Goal: Information Seeking & Learning: Learn about a topic

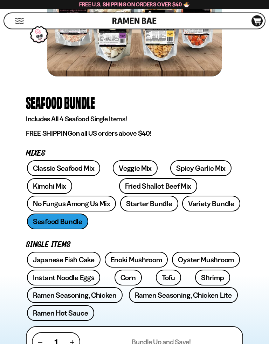
scroll to position [162, 0]
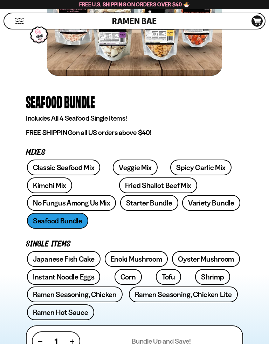
click at [182, 206] on link "Variety Bundle" at bounding box center [211, 203] width 58 height 16
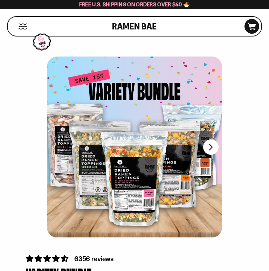
click at [212, 150] on button "FADCB6FD-DFAB-4417-9F21-029242090B77" at bounding box center [210, 146] width 15 height 15
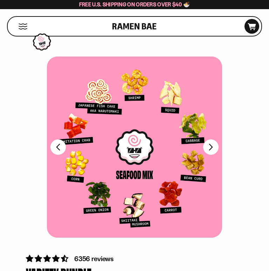
click at [212, 154] on button "FADCB6FD-DFAB-4417-9F21-029242090B77" at bounding box center [210, 146] width 15 height 15
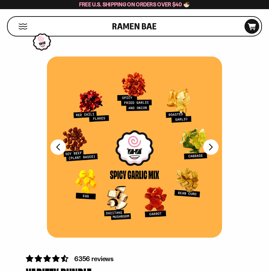
click at [214, 152] on button "FADCB6FD-DFAB-4417-9F21-029242090B77" at bounding box center [210, 146] width 15 height 15
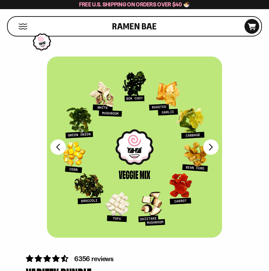
click at [212, 149] on button "FADCB6FD-DFAB-4417-9F21-029242090B77" at bounding box center [210, 146] width 15 height 15
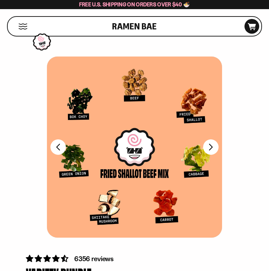
click at [211, 149] on button "FADCB6FD-DFAB-4417-9F21-029242090B77" at bounding box center [210, 146] width 15 height 15
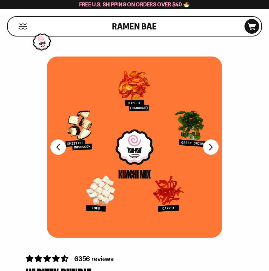
click at [211, 146] on button "FADCB6FD-DFAB-4417-9F21-029242090B77" at bounding box center [210, 146] width 15 height 15
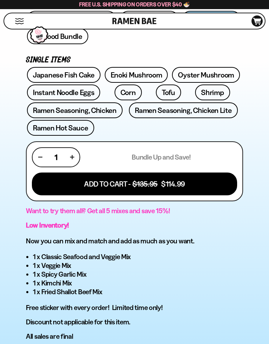
scroll to position [357, 0]
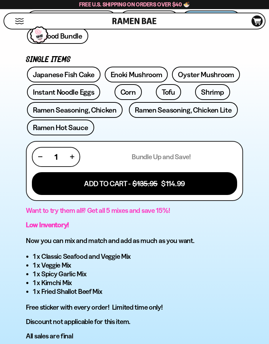
click at [179, 102] on link "Ramen Seasoning, Chicken Lite" at bounding box center [183, 110] width 109 height 16
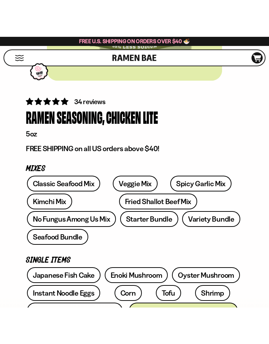
scroll to position [209, 0]
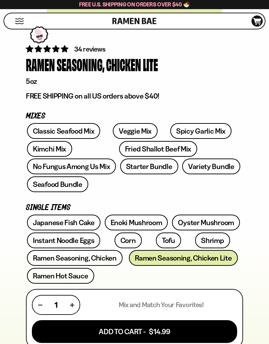
click at [69, 232] on link "Instant Noodle Eggs" at bounding box center [63, 240] width 73 height 16
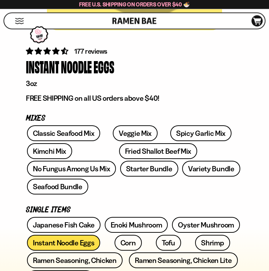
scroll to position [207, 0]
click at [60, 217] on link "Japanese Fish Cake" at bounding box center [64, 225] width 74 height 16
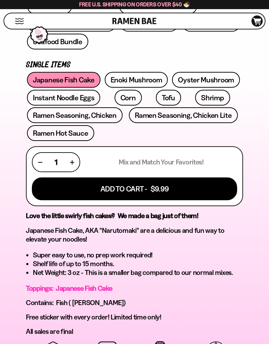
scroll to position [352, 0]
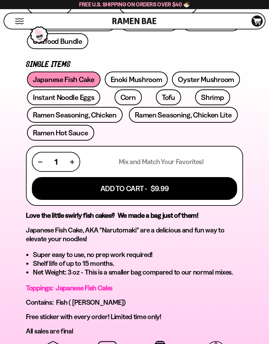
click at [155, 72] on link "Enoki Mushroom" at bounding box center [136, 80] width 63 height 16
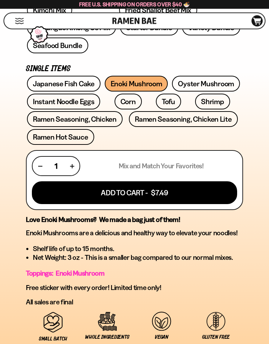
scroll to position [348, 0]
click at [218, 76] on link "Oyster Mushroom" at bounding box center [206, 84] width 68 height 16
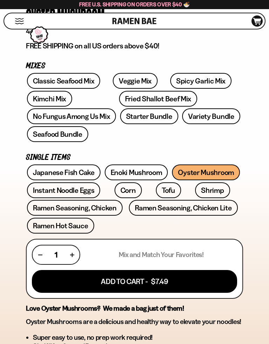
scroll to position [260, 0]
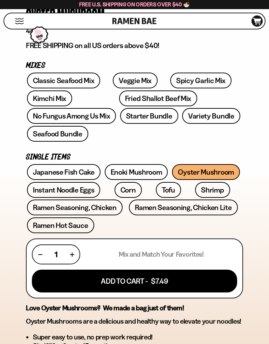
click at [131, 98] on link "Fried Shallot Beef Mix" at bounding box center [158, 98] width 78 height 16
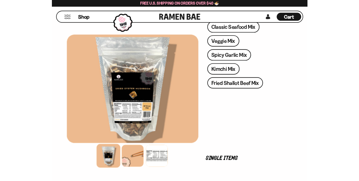
scroll to position [0, 0]
